Goal: Contribute content: Add original content to the website for others to see

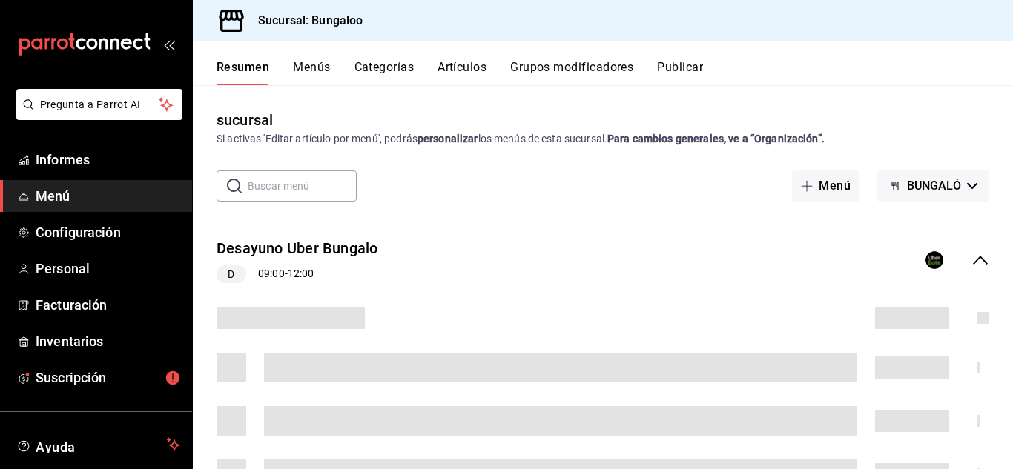
click at [458, 67] on font "Artículos" at bounding box center [461, 67] width 49 height 14
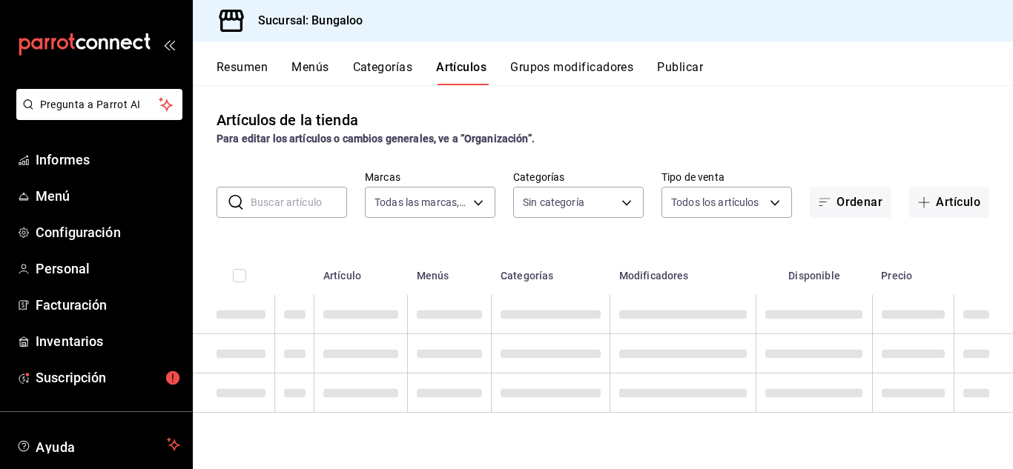
type input "0bdc5d93-eb00-48dd-bc55-65f27fc88390"
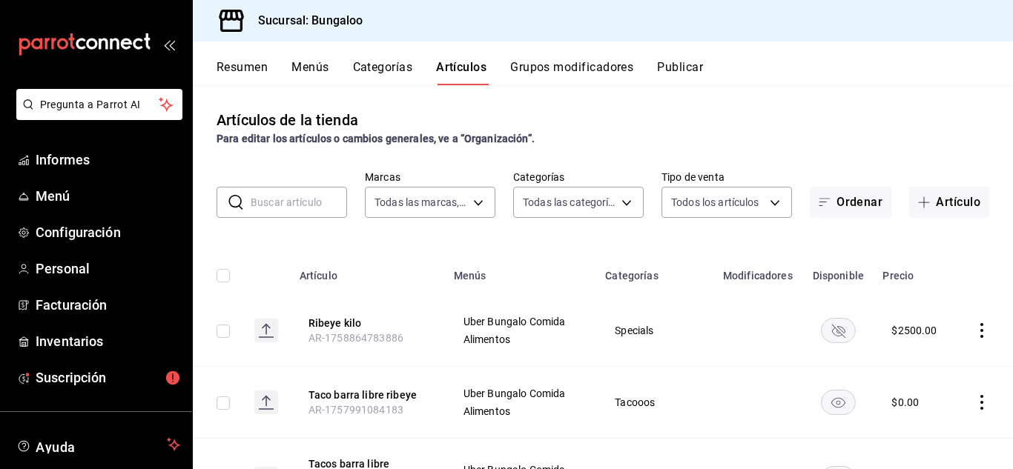
type input "7be2475b-d6d5-46b8-8cdd-00afd3049992,27cf8bc1-180b-4b57-bb5f-f5955b78dd25,69e64…"
click at [958, 195] on font "Artículo" at bounding box center [958, 202] width 44 height 14
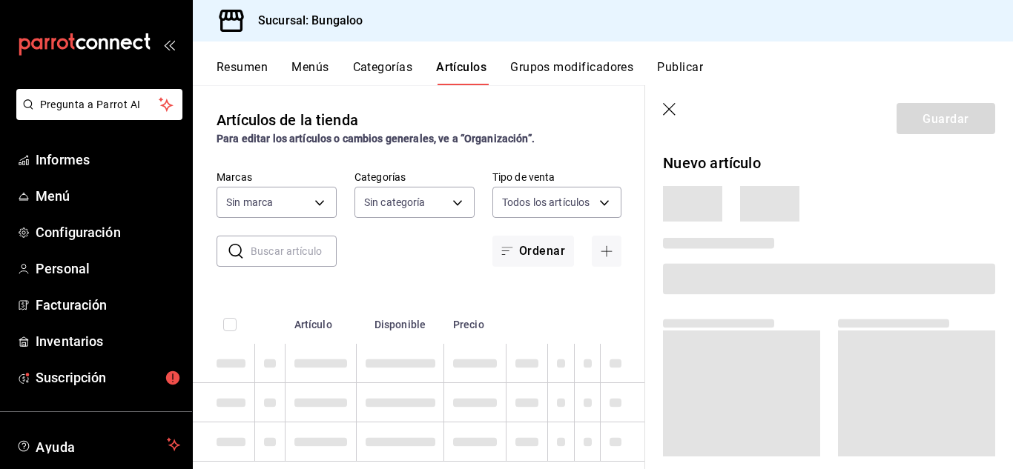
type input "7be2475b-d6d5-46b8-8cdd-00afd3049992,27cf8bc1-180b-4b57-bb5f-f5955b78dd25,69e64…"
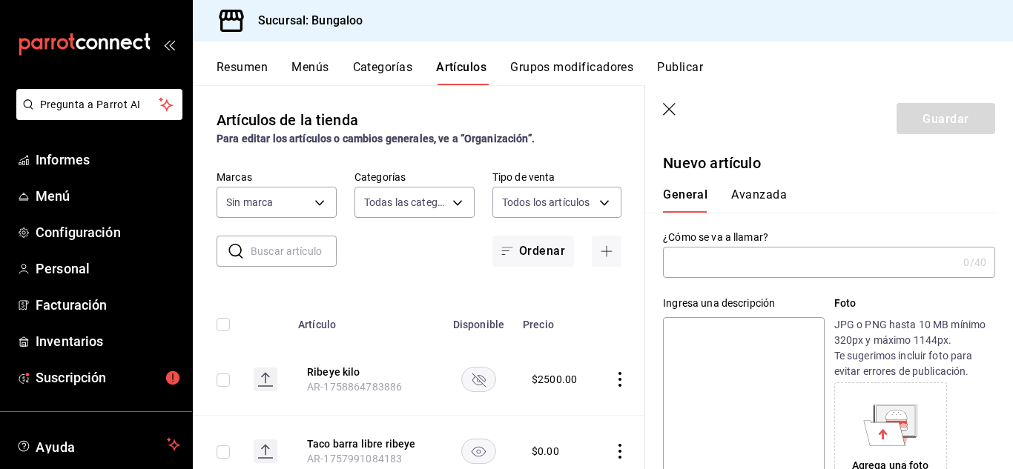
type input "0bdc5d93-eb00-48dd-bc55-65f27fc88390"
click at [709, 254] on input "text" at bounding box center [810, 263] width 294 height 30
drag, startPoint x: 779, startPoint y: 263, endPoint x: 690, endPoint y: 265, distance: 89.7
click at [666, 257] on input "Quesadilla x pieza" at bounding box center [810, 263] width 294 height 30
type input "Quesadilla x pieza"
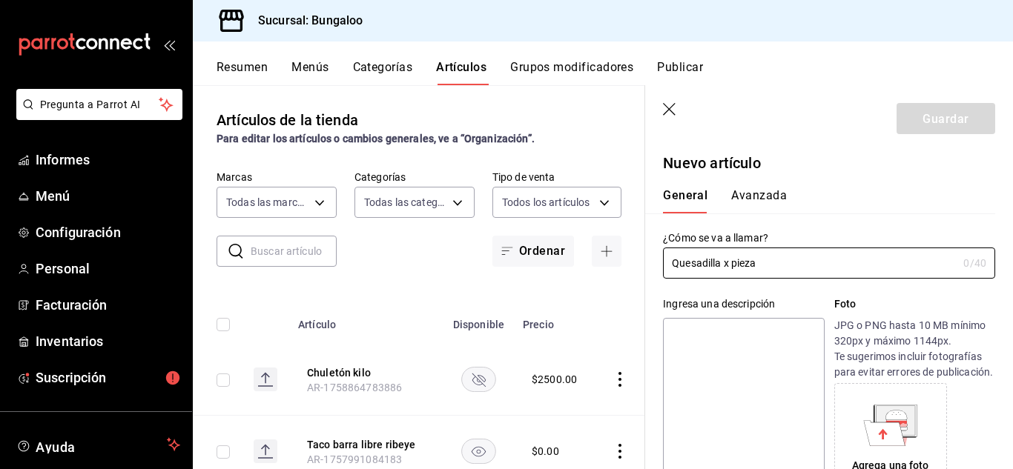
click at [687, 346] on textarea at bounding box center [743, 407] width 161 height 178
paste textarea "Quesadilla x pieza"
type textarea "Quesadilla x pieza"
type textarea "x"
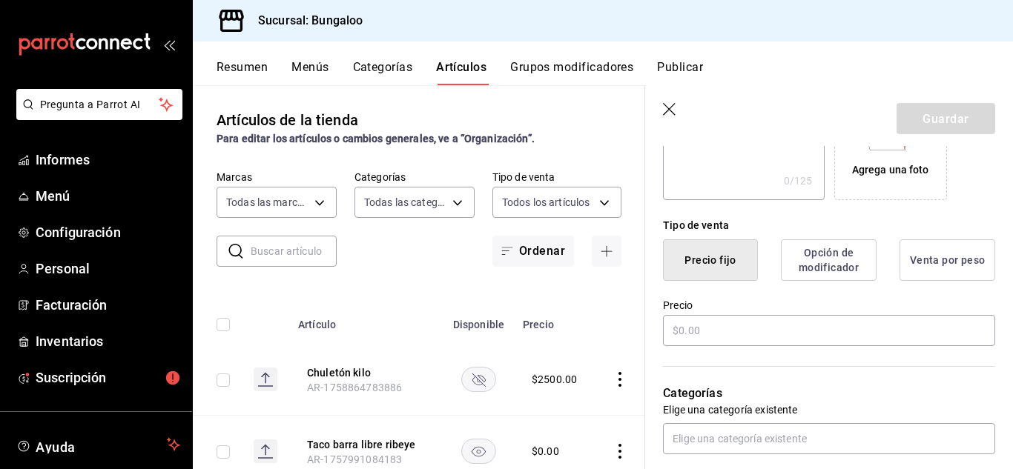
scroll to position [297, 0]
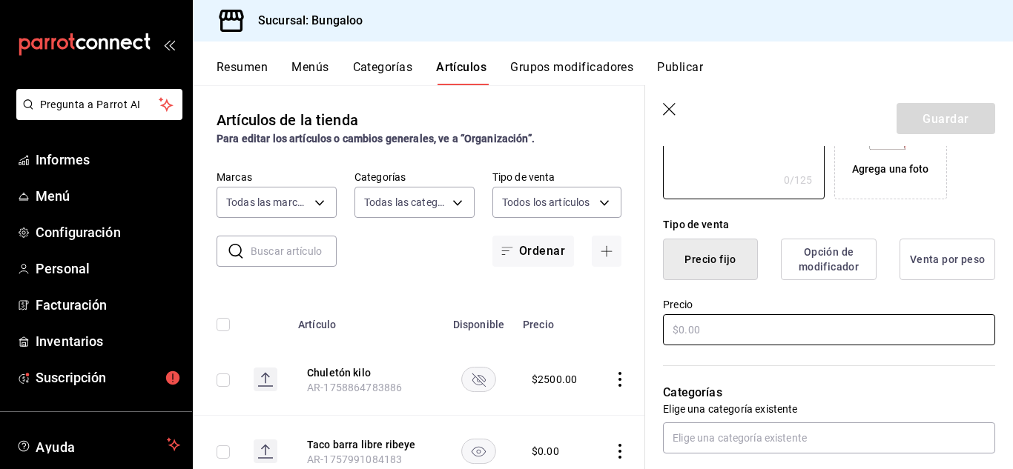
type textarea "Quesadilla x pieza"
type textarea "x"
click at [696, 346] on input "text" at bounding box center [829, 329] width 332 height 31
type input "$1.00"
type textarea "x"
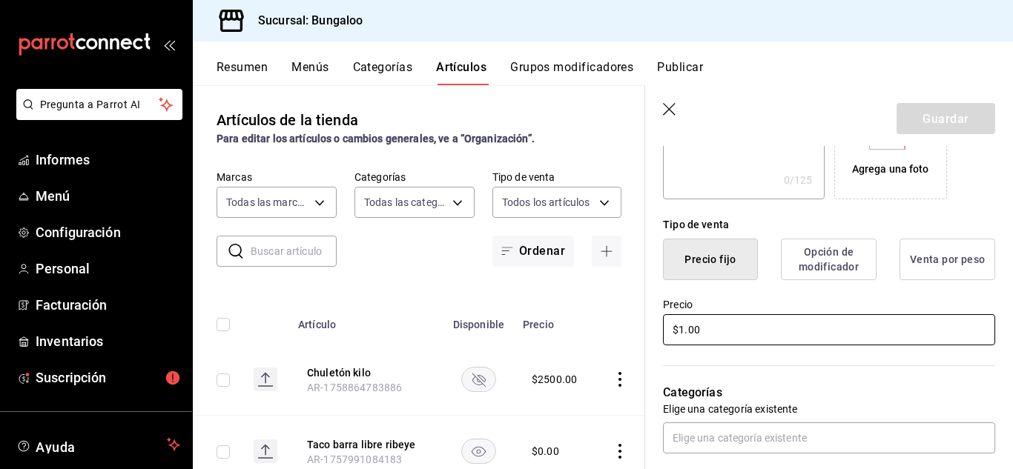
type input "$13.00"
type textarea "x"
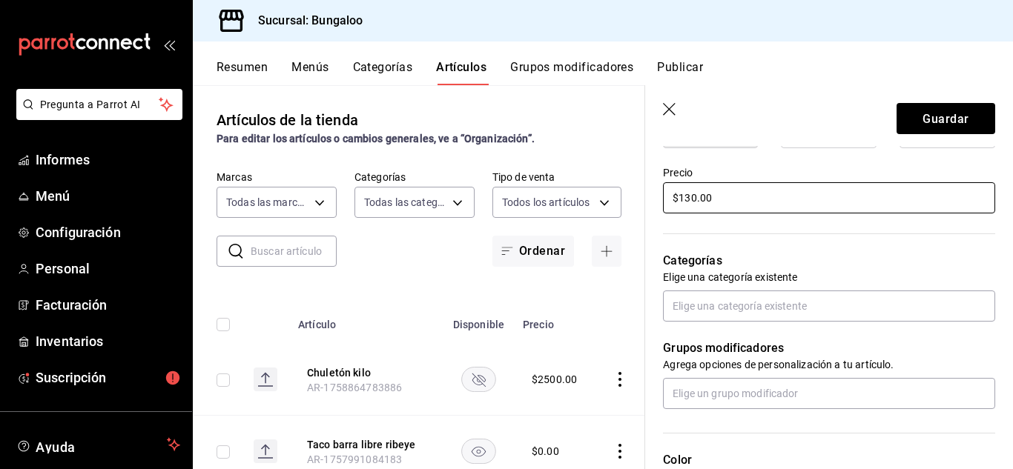
scroll to position [445, 0]
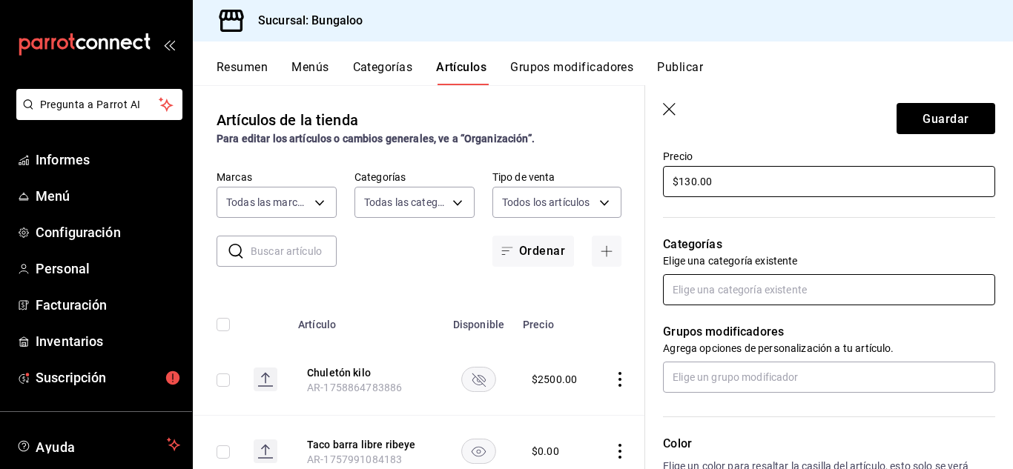
type input "$130.00"
click at [725, 305] on input "text" at bounding box center [829, 289] width 332 height 31
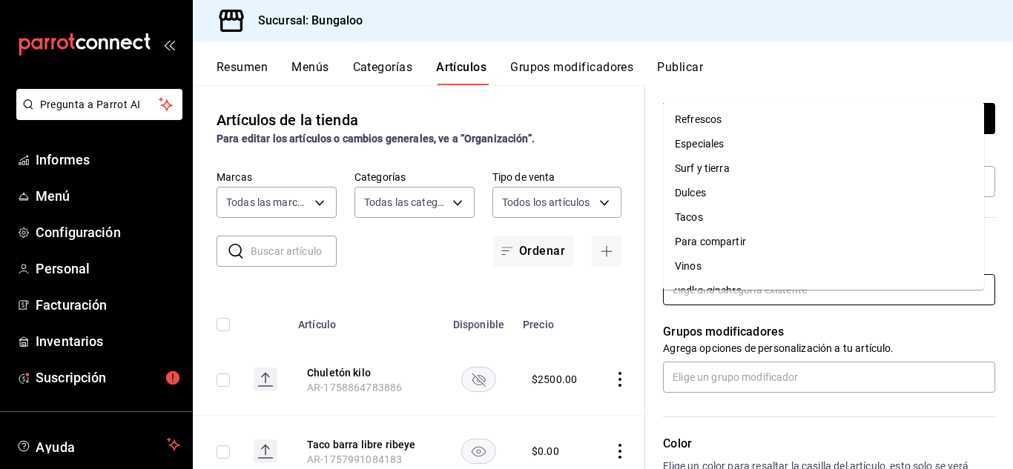
scroll to position [297, 0]
click at [696, 188] on font "Tacos" at bounding box center [689, 191] width 28 height 12
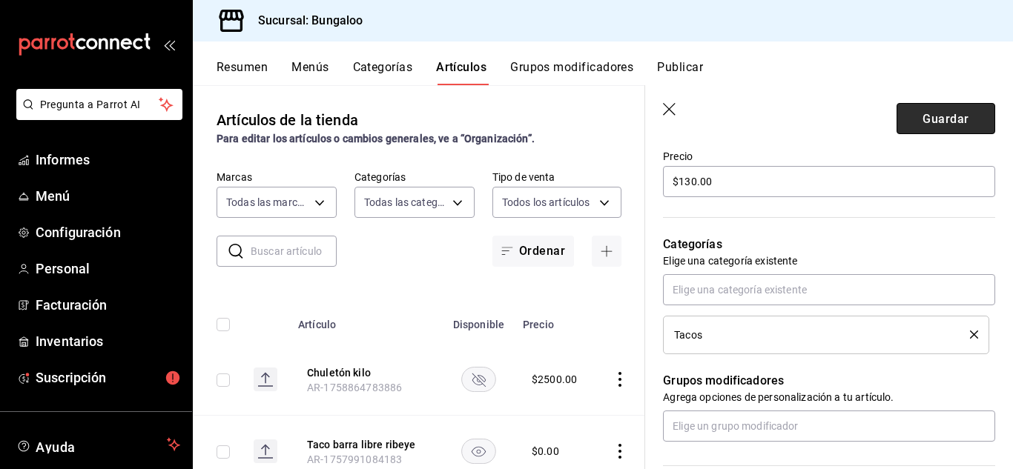
click at [953, 115] on font "Guardar" at bounding box center [945, 118] width 46 height 14
type textarea "x"
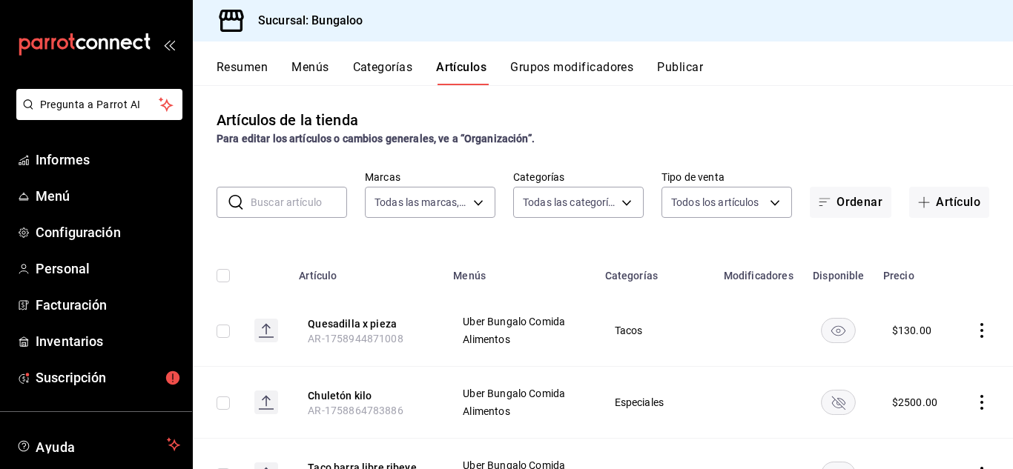
click at [690, 62] on font "Publicar" at bounding box center [680, 67] width 46 height 14
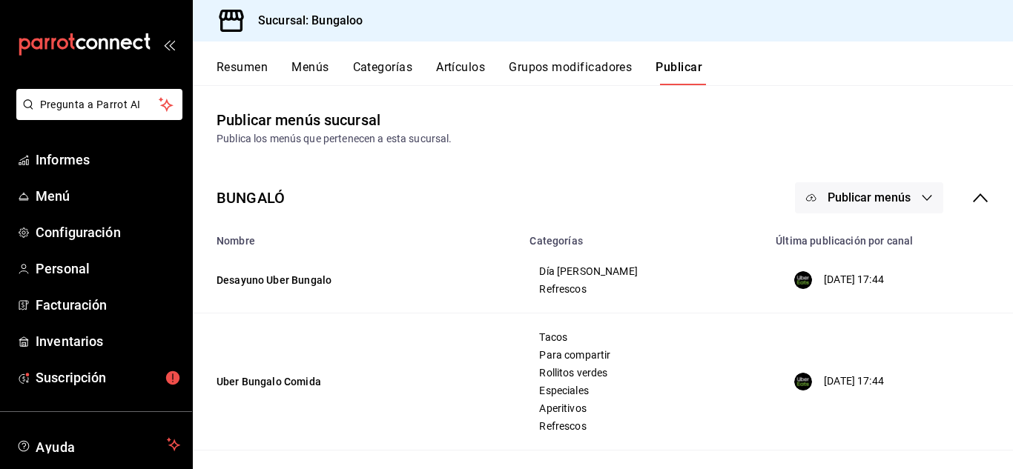
click at [921, 197] on icon "button" at bounding box center [927, 198] width 12 height 12
click at [899, 285] on font "Punto de venta" at bounding box center [879, 288] width 71 height 12
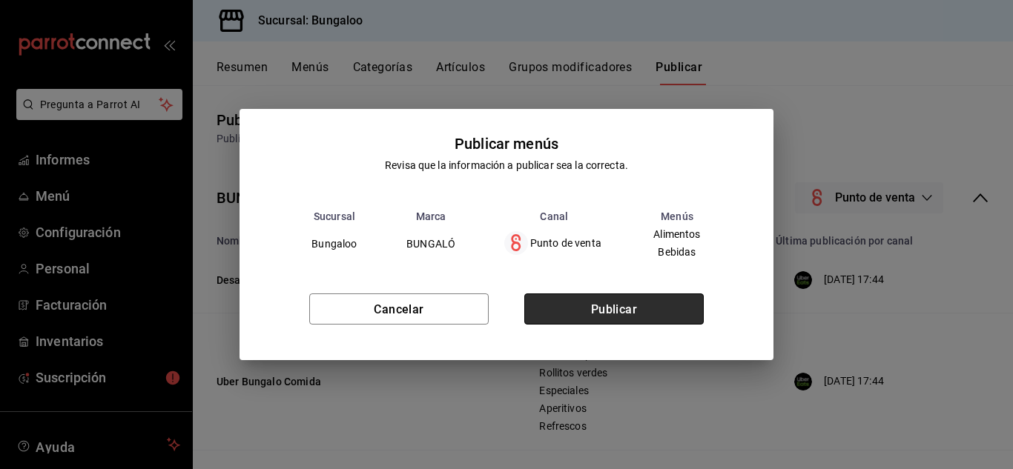
click at [618, 314] on font "Publicar" at bounding box center [614, 309] width 47 height 14
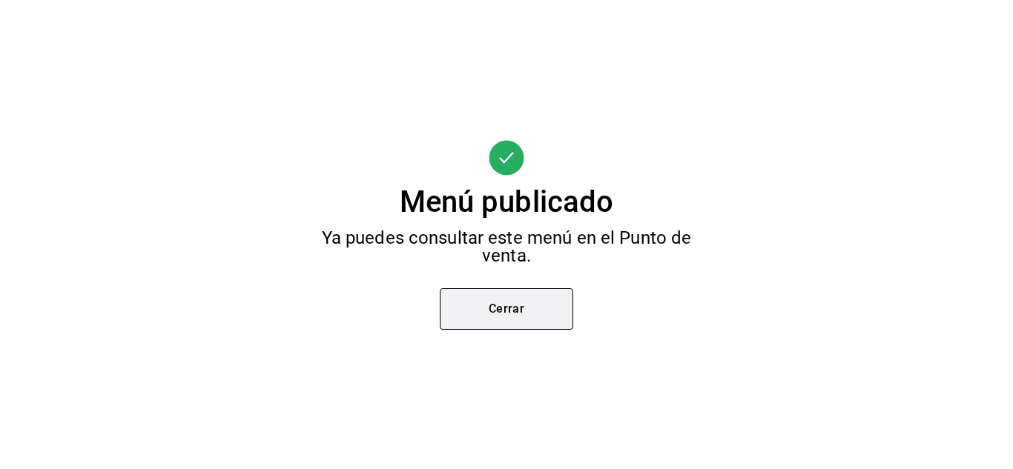
click at [532, 320] on button "Cerrar" at bounding box center [506, 309] width 133 height 42
